Goal: Task Accomplishment & Management: Use online tool/utility

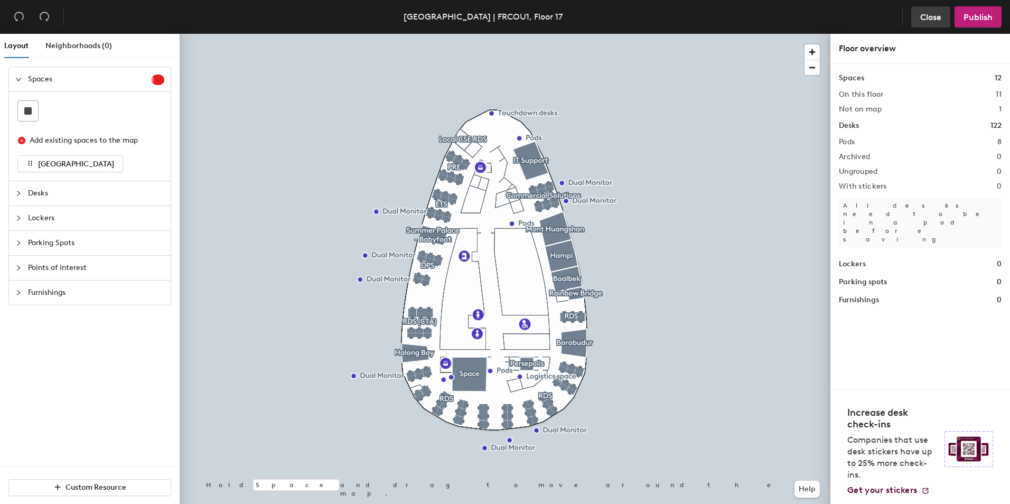
click at [927, 16] on span "Close" at bounding box center [930, 17] width 21 height 10
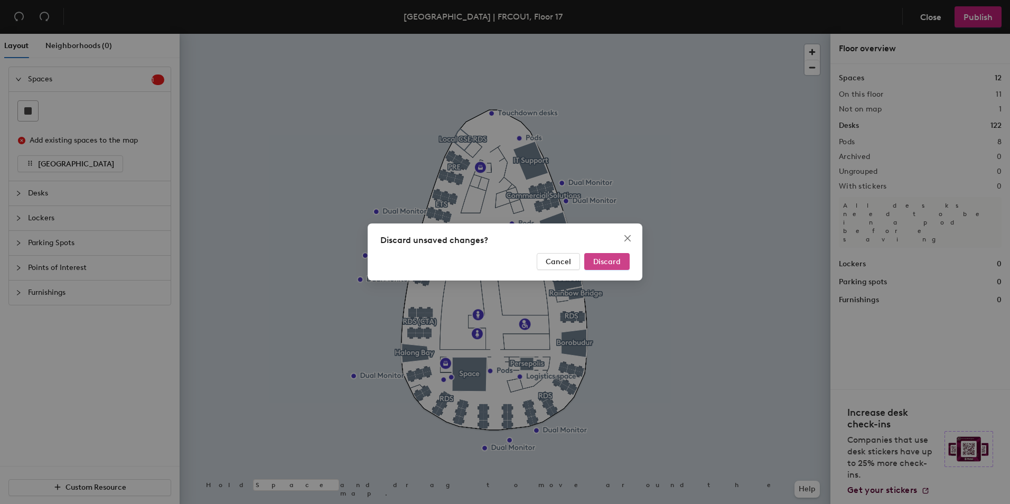
click at [603, 261] on span "Discard" at bounding box center [606, 261] width 27 height 9
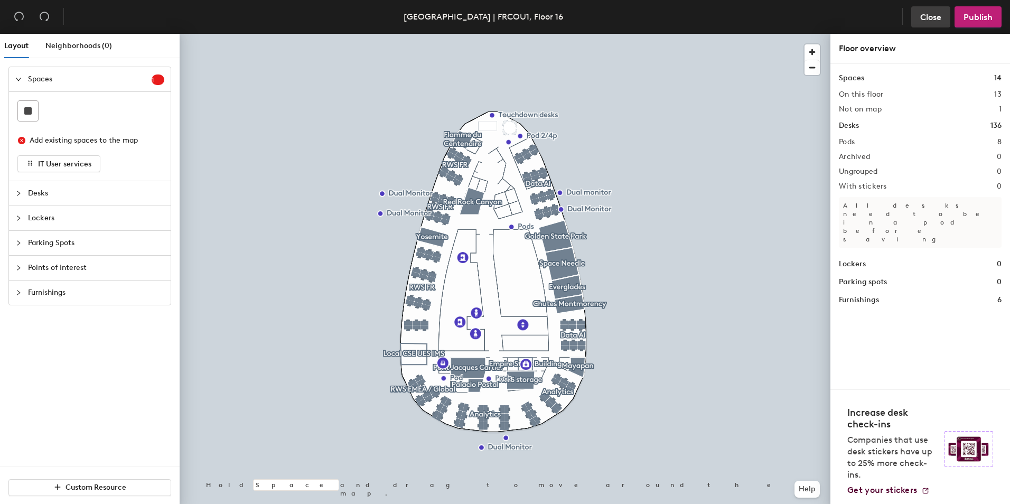
click at [923, 16] on span "Close" at bounding box center [930, 17] width 21 height 10
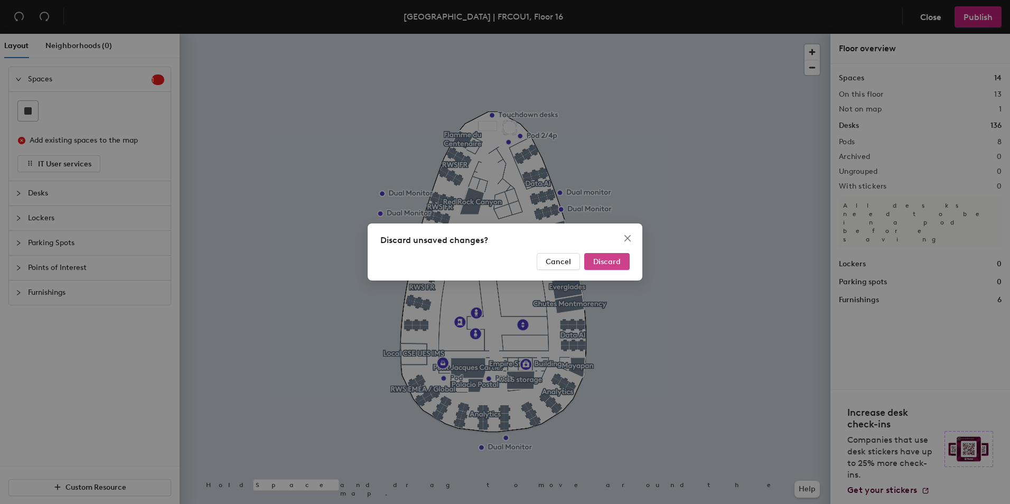
click at [606, 266] on span "Discard" at bounding box center [606, 261] width 27 height 9
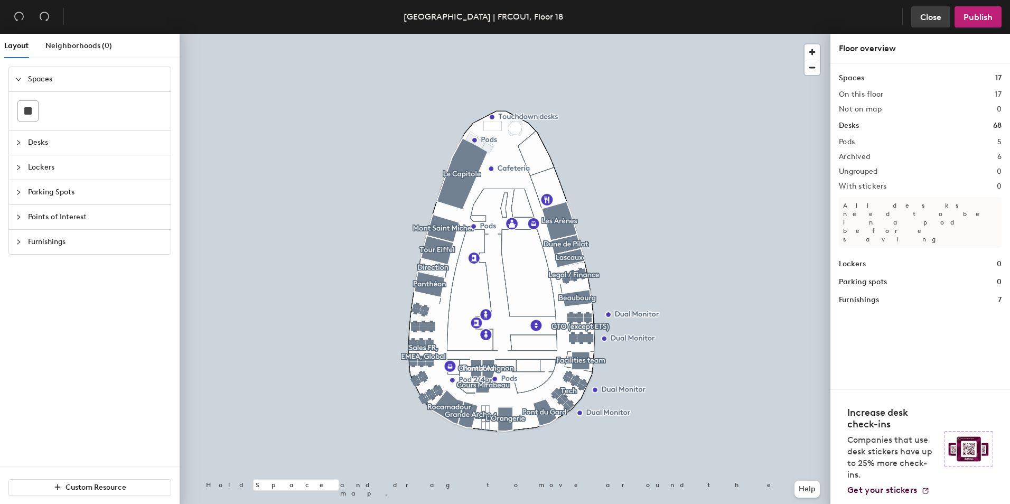
click at [927, 17] on span "Close" at bounding box center [930, 17] width 21 height 10
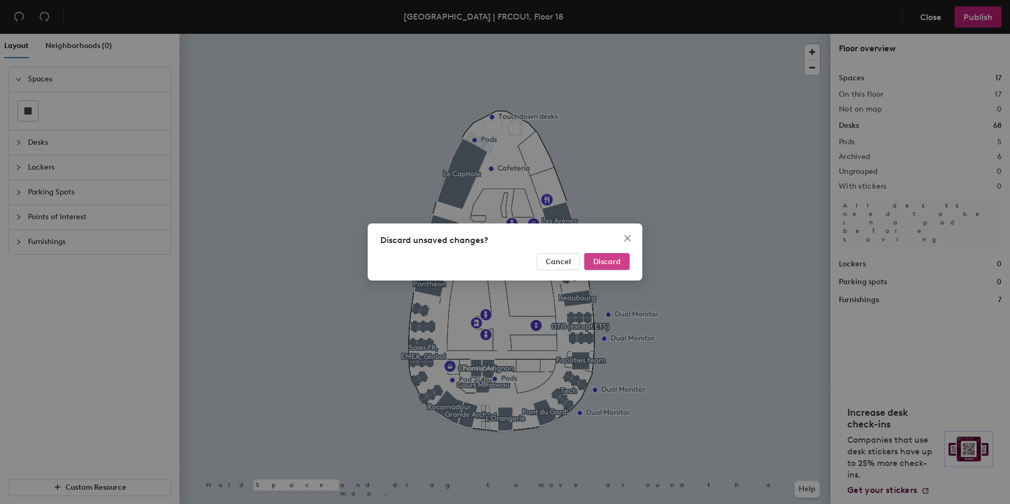
click at [613, 268] on button "Discard" at bounding box center [606, 261] width 45 height 17
click at [615, 265] on span "Discard" at bounding box center [606, 261] width 27 height 9
